Goal: Task Accomplishment & Management: Manage account settings

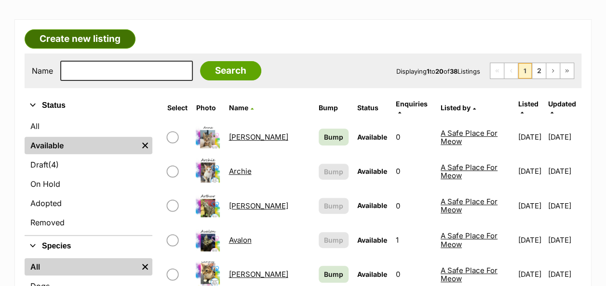
click at [103, 42] on link "Create new listing" at bounding box center [80, 38] width 111 height 19
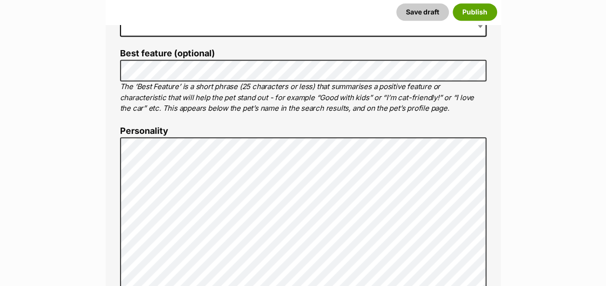
scroll to position [386, 0]
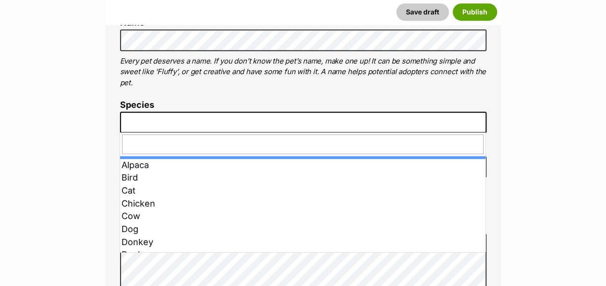
click at [189, 119] on span at bounding box center [303, 122] width 367 height 21
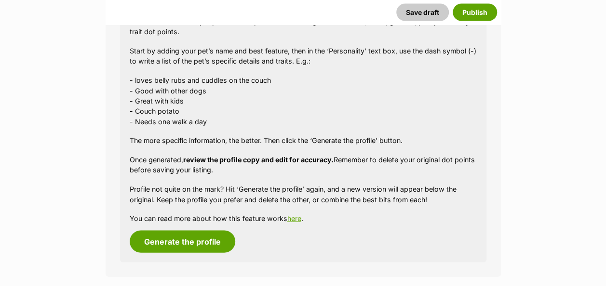
scroll to position [965, 0]
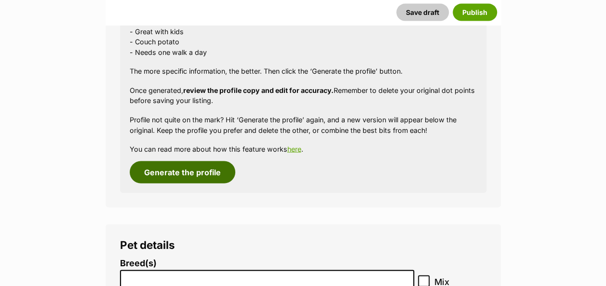
click at [202, 171] on button "Generate the profile" at bounding box center [183, 173] width 106 height 22
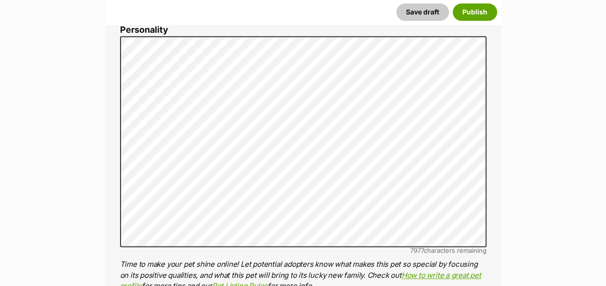
scroll to position [583, 0]
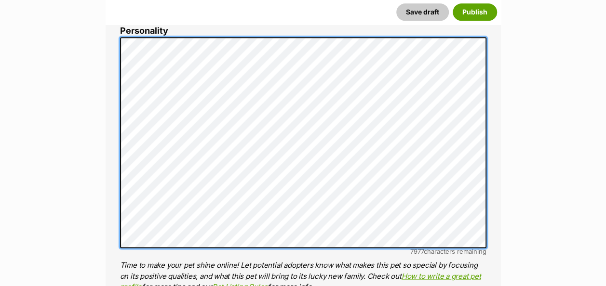
click at [119, 25] on div "About This Pet Name Henlo there, it looks like you might be using the pet name …" at bounding box center [304, 186] width 396 height 808
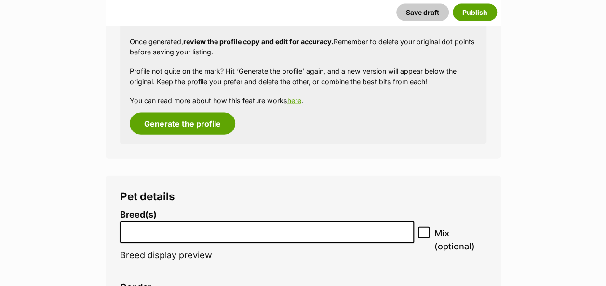
scroll to position [1065, 0]
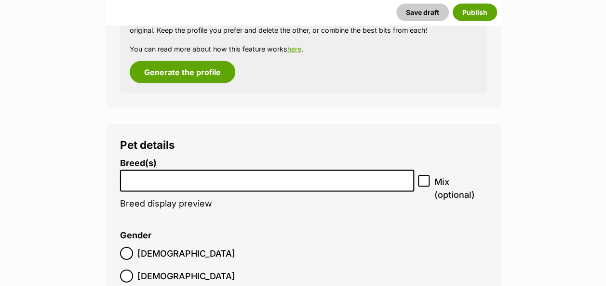
click at [134, 187] on li at bounding box center [267, 181] width 288 height 20
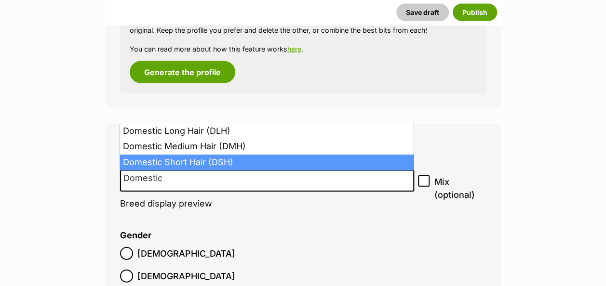
type input "Domestic"
select select "252102"
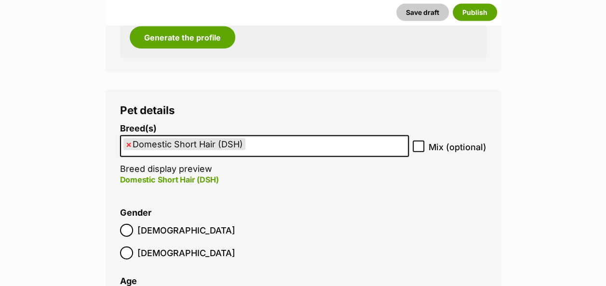
scroll to position [1210, 0]
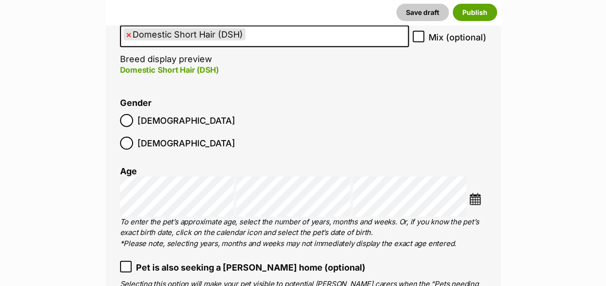
click at [475, 193] on img at bounding box center [475, 199] width 12 height 12
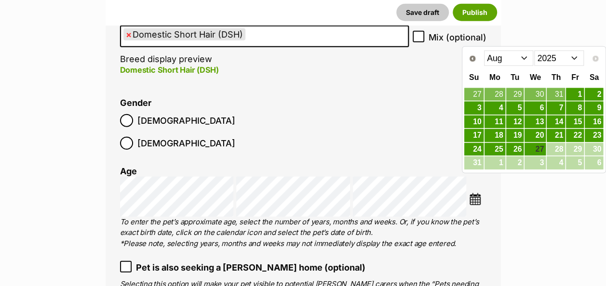
click at [510, 61] on select "Jan Feb Mar Apr May Jun Jul Aug" at bounding box center [509, 58] width 50 height 15
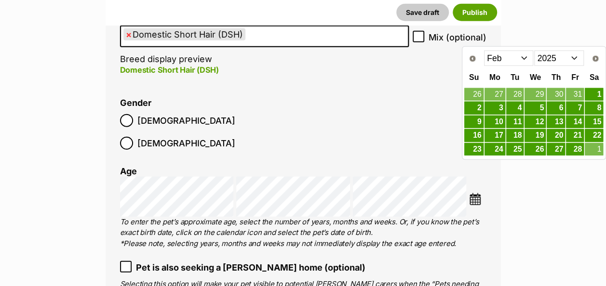
click at [548, 56] on select "2015 2016 2017 2018 2019 2020 2021 2022 2023 2024 2025" at bounding box center [559, 58] width 50 height 15
click at [533, 124] on link "14" at bounding box center [535, 122] width 21 height 12
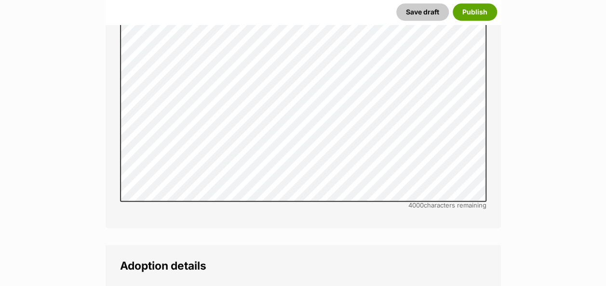
scroll to position [2174, 0]
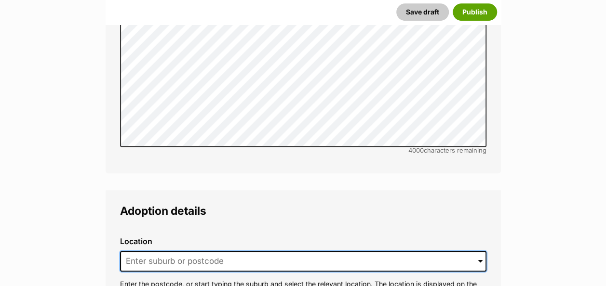
click at [155, 251] on input at bounding box center [303, 261] width 367 height 21
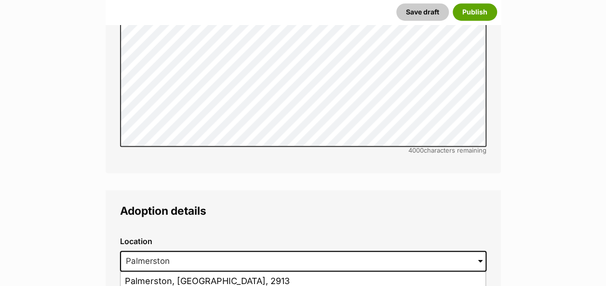
type input "Palmerston, Northern Territory, 0831"
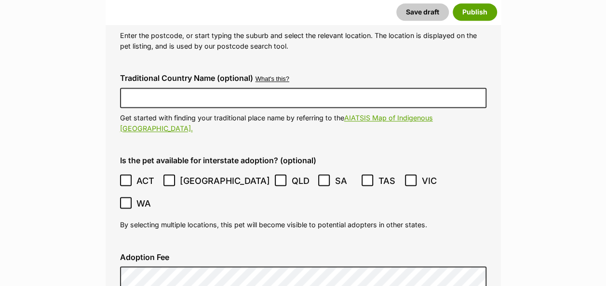
scroll to position [2464, 0]
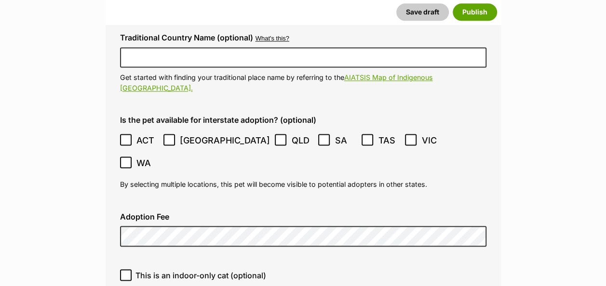
drag, startPoint x: 128, startPoint y: 209, endPoint x: 135, endPoint y: 211, distance: 6.6
click at [128, 272] on icon at bounding box center [126, 275] width 7 height 7
click at [128, 270] on input "This is an indoor-only cat (optional)" at bounding box center [126, 276] width 12 height 12
checkbox input "true"
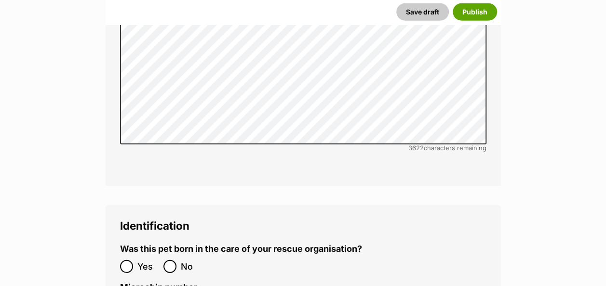
scroll to position [3139, 0]
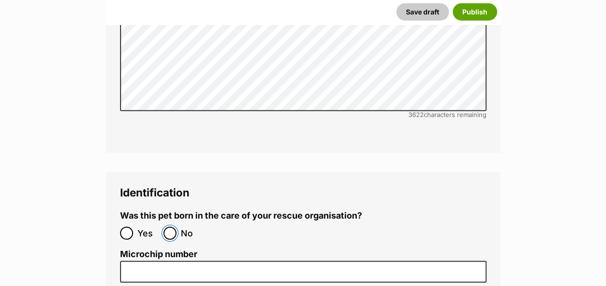
click at [176, 227] on input "No" at bounding box center [170, 233] width 13 height 13
radio input "true"
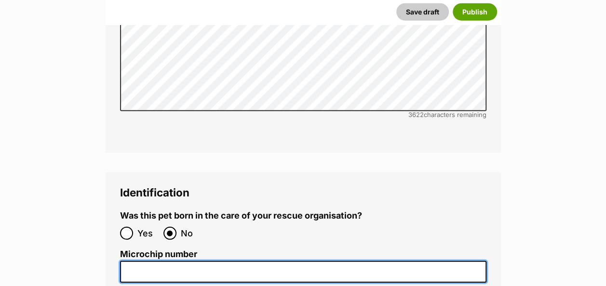
click at [124, 261] on input "Microchip number" at bounding box center [303, 272] width 367 height 22
paste input "972274001675699"
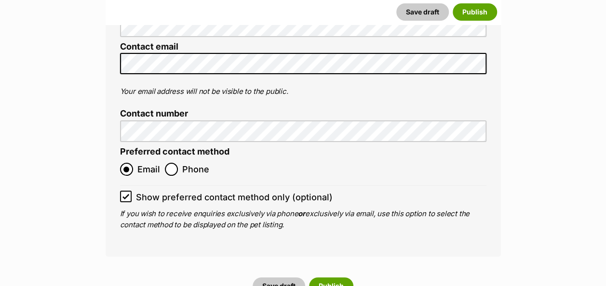
scroll to position [3718, 0]
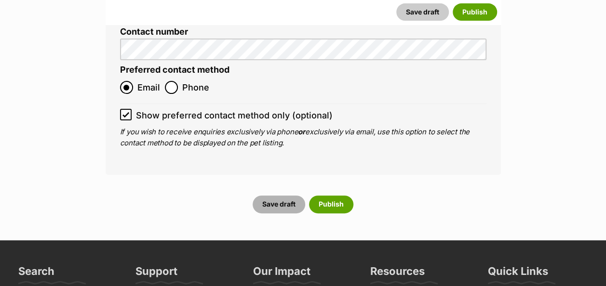
type input "972274001675699"
click at [285, 196] on button "Save draft" at bounding box center [279, 204] width 53 height 17
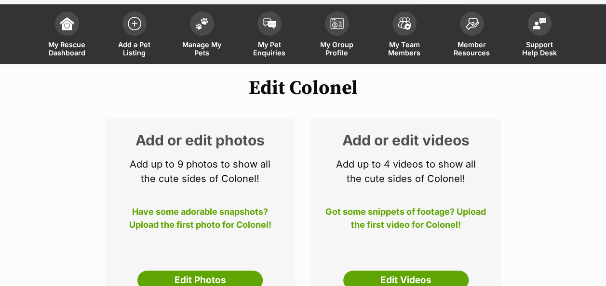
scroll to position [96, 0]
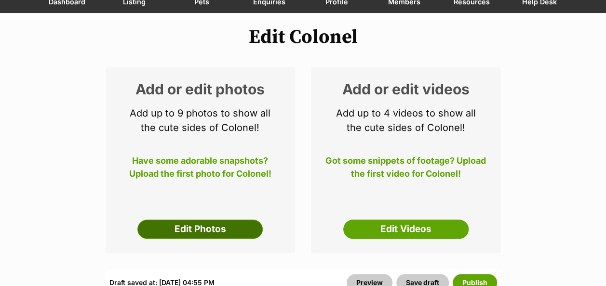
click at [188, 231] on link "Edit Photos" at bounding box center [199, 229] width 125 height 19
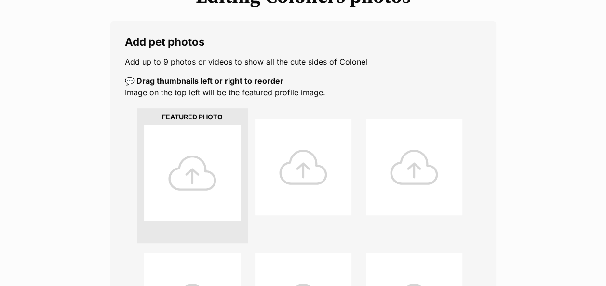
scroll to position [193, 0]
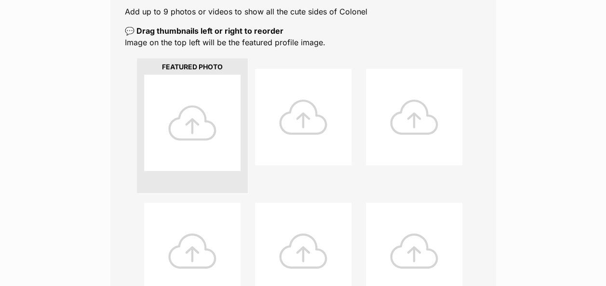
click at [186, 130] on div at bounding box center [192, 123] width 96 height 96
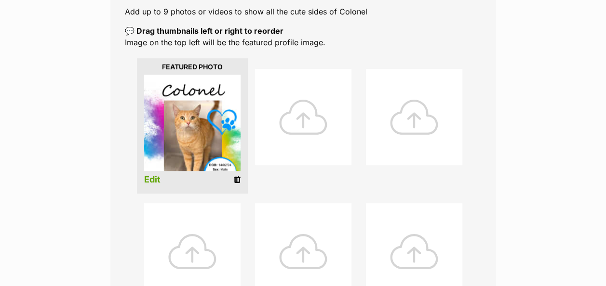
click at [296, 129] on div at bounding box center [303, 117] width 96 height 96
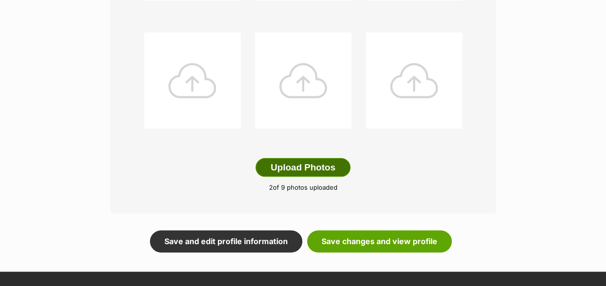
scroll to position [579, 0]
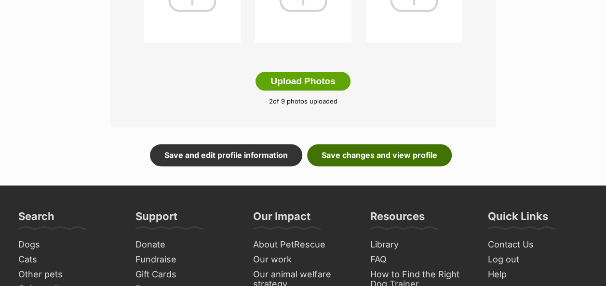
click at [376, 151] on link "Save changes and view profile" at bounding box center [379, 155] width 145 height 22
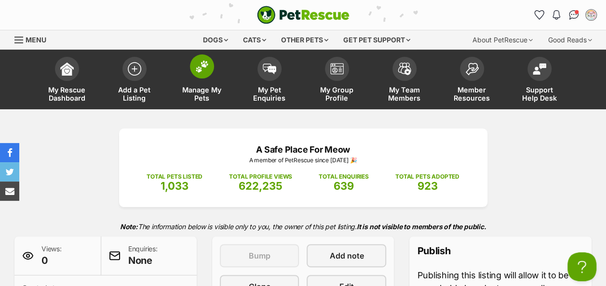
click at [206, 73] on span at bounding box center [202, 67] width 24 height 24
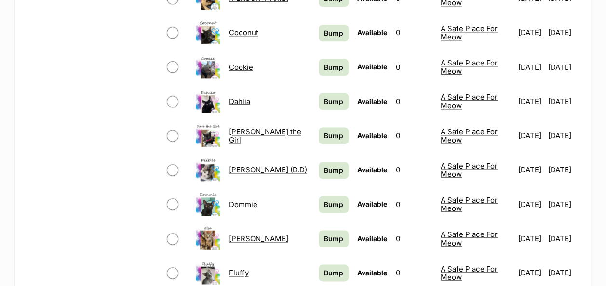
scroll to position [579, 0]
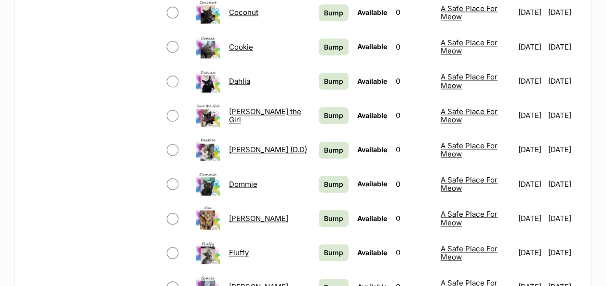
click at [236, 145] on link "[PERSON_NAME] (D.D)" at bounding box center [268, 149] width 78 height 9
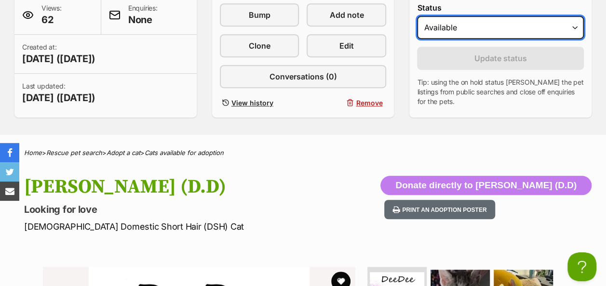
click at [469, 24] on select "Draft Available On hold Adopted" at bounding box center [500, 27] width 167 height 23
select select "on_hold"
click at [417, 16] on select "Draft Available On hold Adopted" at bounding box center [500, 27] width 167 height 23
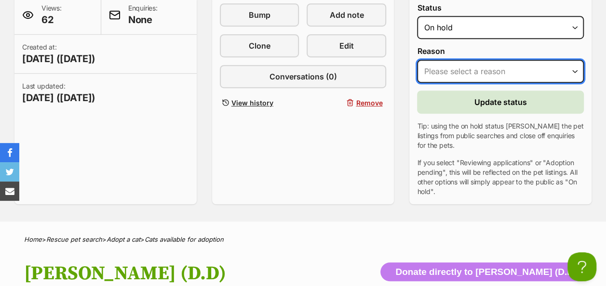
click at [443, 73] on select "Please select a reason Medical reasons Reviewing applications Adoption pending …" at bounding box center [500, 71] width 167 height 23
select select "adoption_pending"
click at [417, 60] on select "Please select a reason Medical reasons Reviewing applications Adoption pending …" at bounding box center [500, 71] width 167 height 23
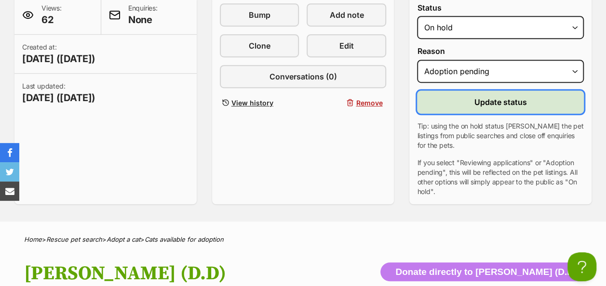
click at [458, 105] on button "Update status" at bounding box center [500, 102] width 167 height 23
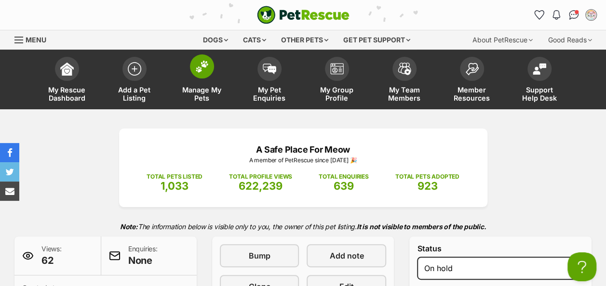
click at [203, 65] on img at bounding box center [202, 66] width 14 height 13
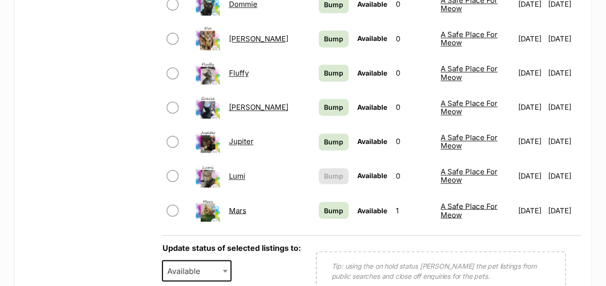
scroll to position [772, 0]
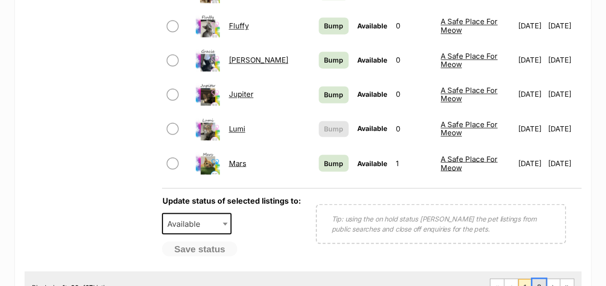
click at [537, 280] on link "2" at bounding box center [539, 286] width 14 height 15
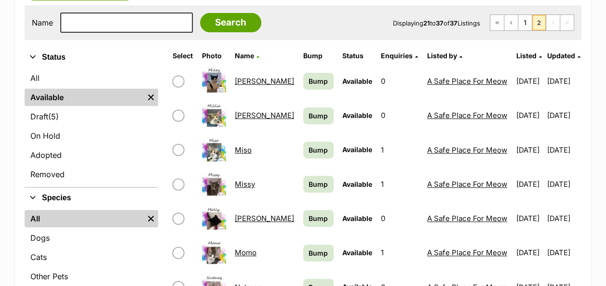
scroll to position [241, 0]
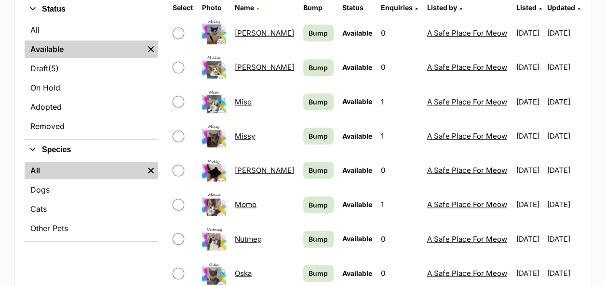
click at [246, 206] on link "Momo" at bounding box center [246, 204] width 22 height 9
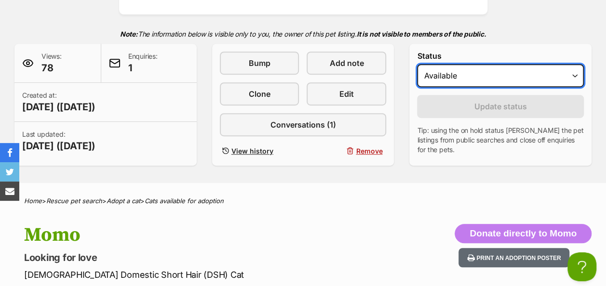
click at [445, 70] on select "Draft - not available as listing has enquires Available On hold Adopted" at bounding box center [500, 75] width 167 height 23
select select "on_hold"
click at [417, 64] on select "Draft - not available as listing has enquires Available On hold Adopted" at bounding box center [500, 75] width 167 height 23
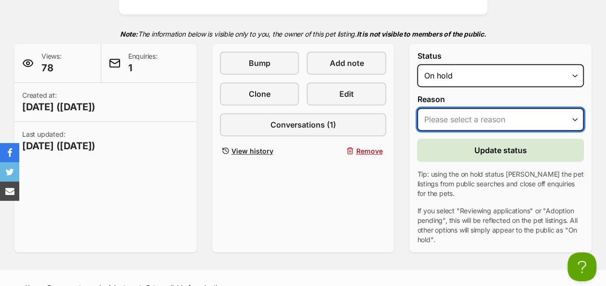
click at [448, 121] on select "Please select a reason Medical reasons Reviewing applications Adoption pending …" at bounding box center [500, 119] width 167 height 23
select select "adoption_pending"
click at [417, 108] on select "Please select a reason Medical reasons Reviewing applications Adoption pending …" at bounding box center [500, 119] width 167 height 23
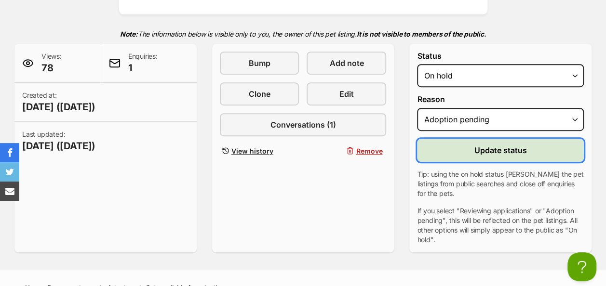
click at [472, 147] on button "Update status" at bounding box center [500, 150] width 167 height 23
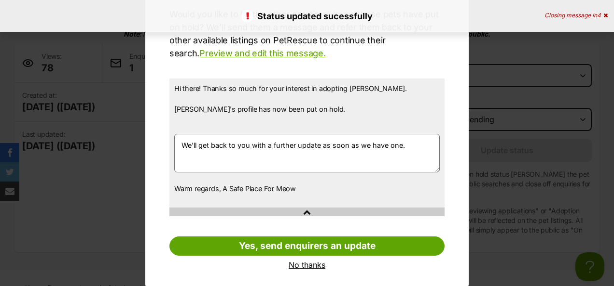
scroll to position [105, 0]
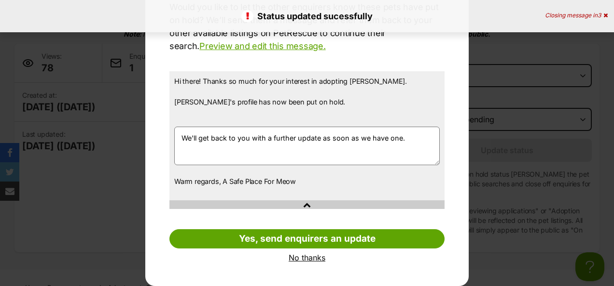
click at [312, 257] on link "No thanks" at bounding box center [306, 258] width 275 height 9
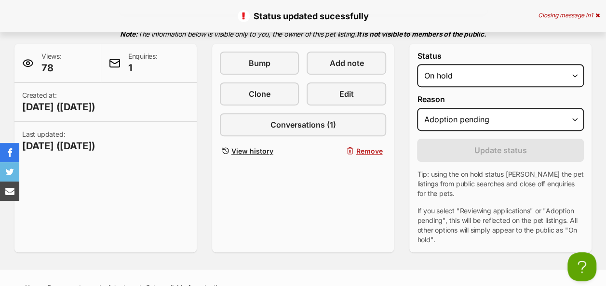
scroll to position [0, 0]
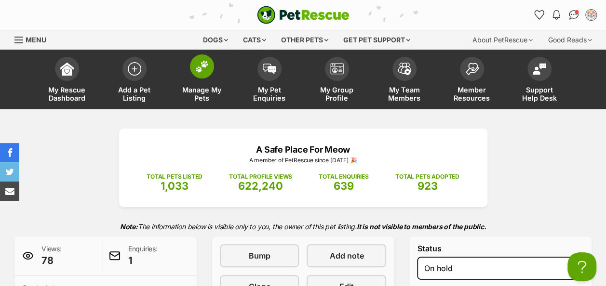
click at [202, 70] on img at bounding box center [202, 66] width 14 height 13
